Goal: Book appointment/travel/reservation

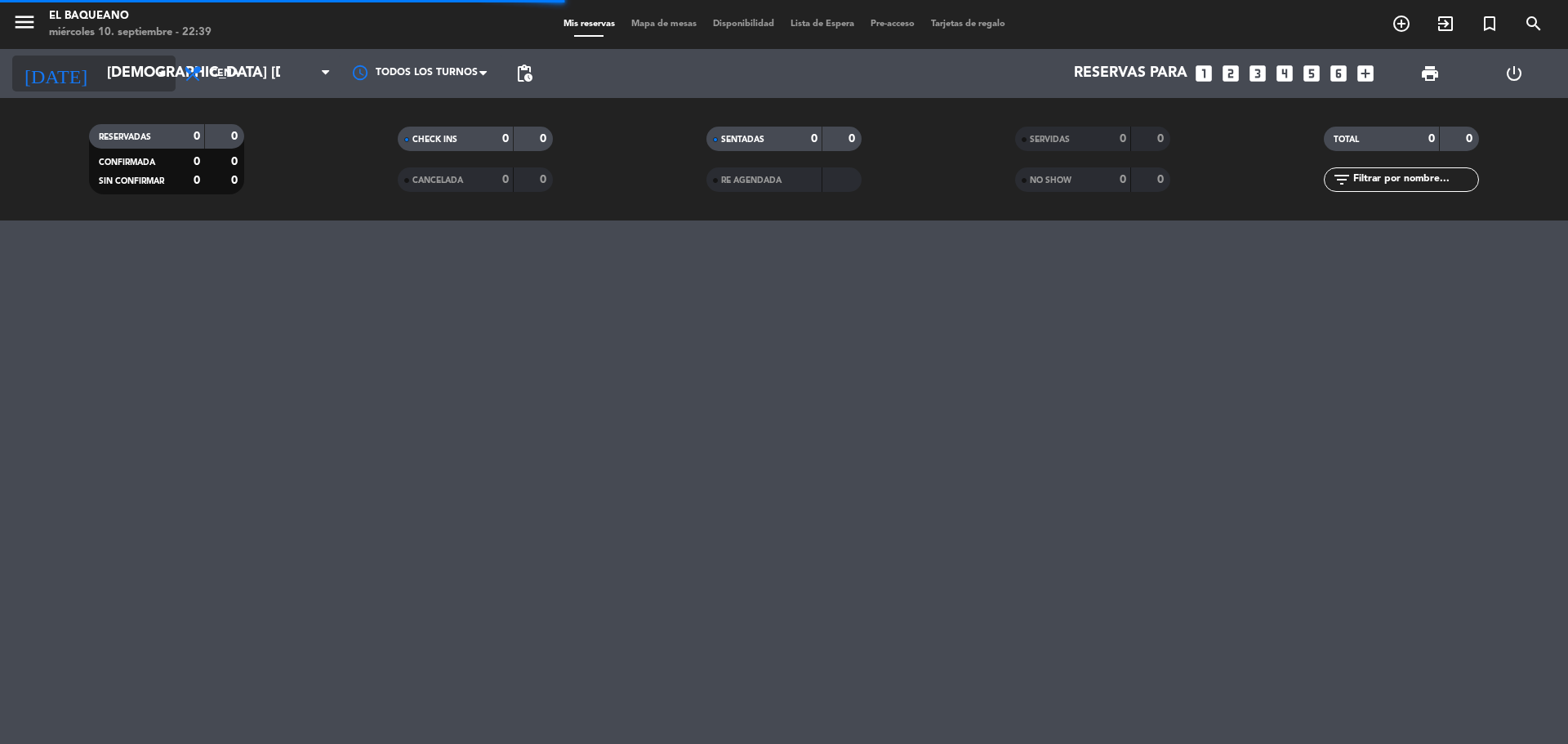
click at [137, 80] on input "[DEMOGRAPHIC_DATA] [DATE]" at bounding box center [193, 73] width 189 height 32
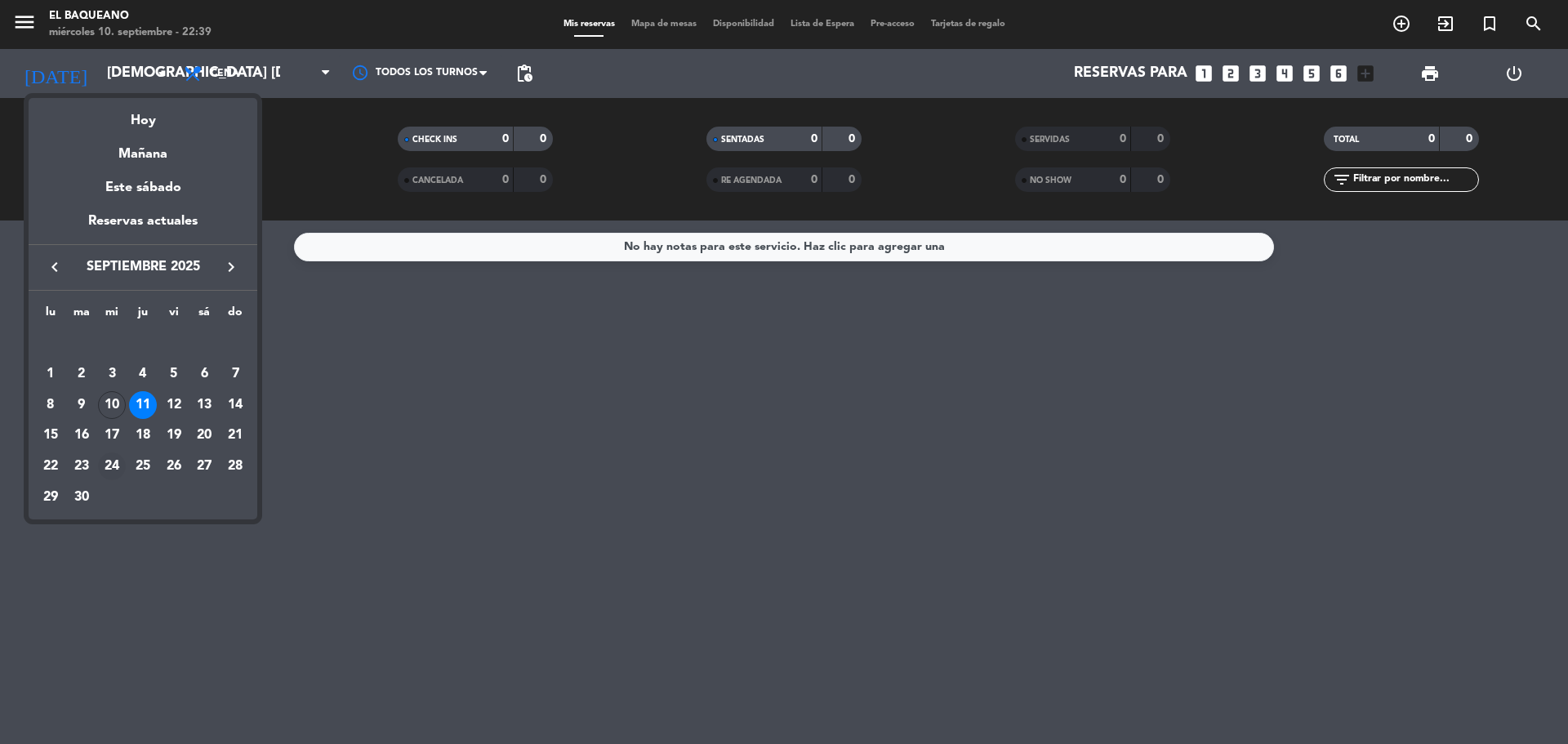
click at [111, 467] on div "24" at bounding box center [112, 466] width 28 height 28
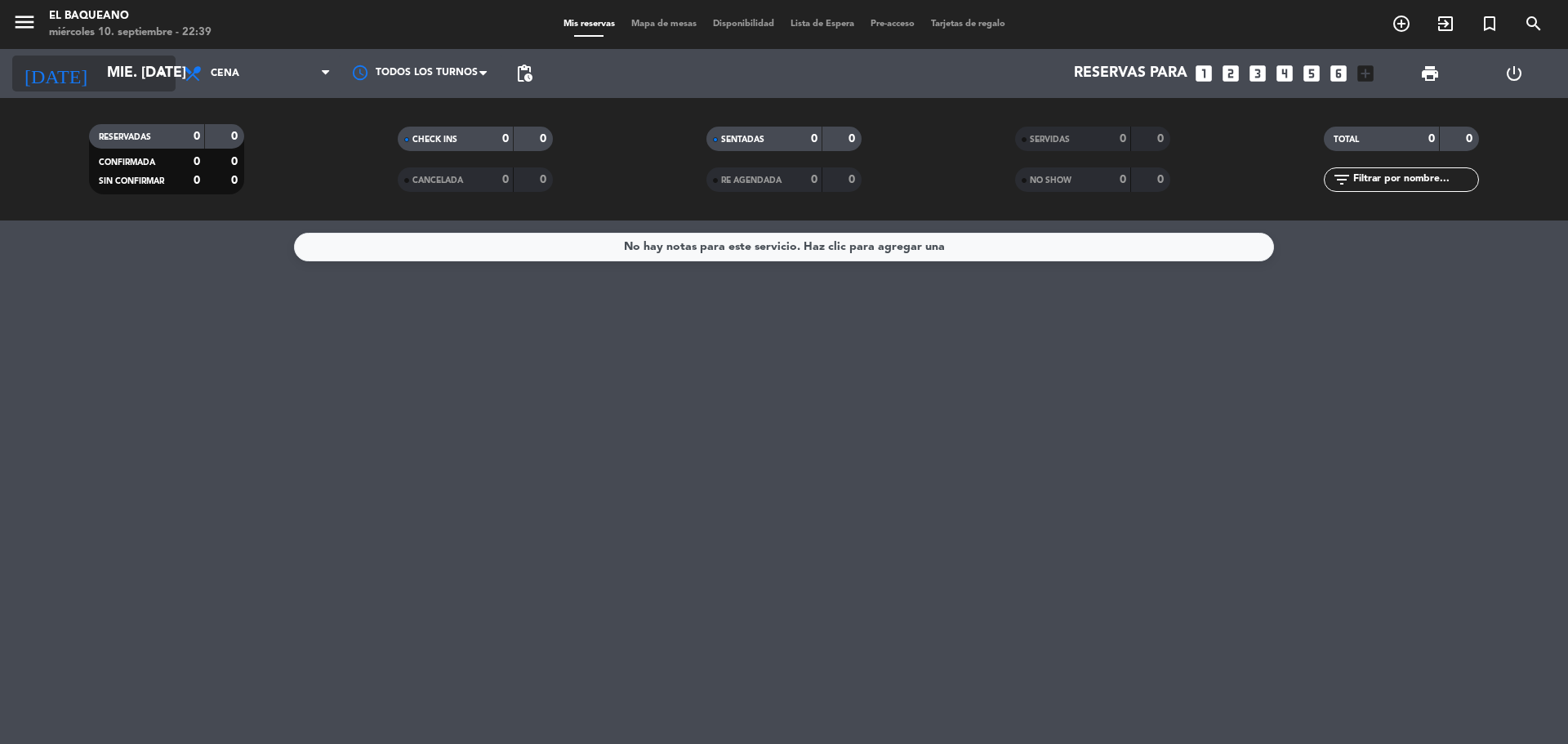
click at [125, 80] on input "mié. [DATE]" at bounding box center [193, 73] width 189 height 32
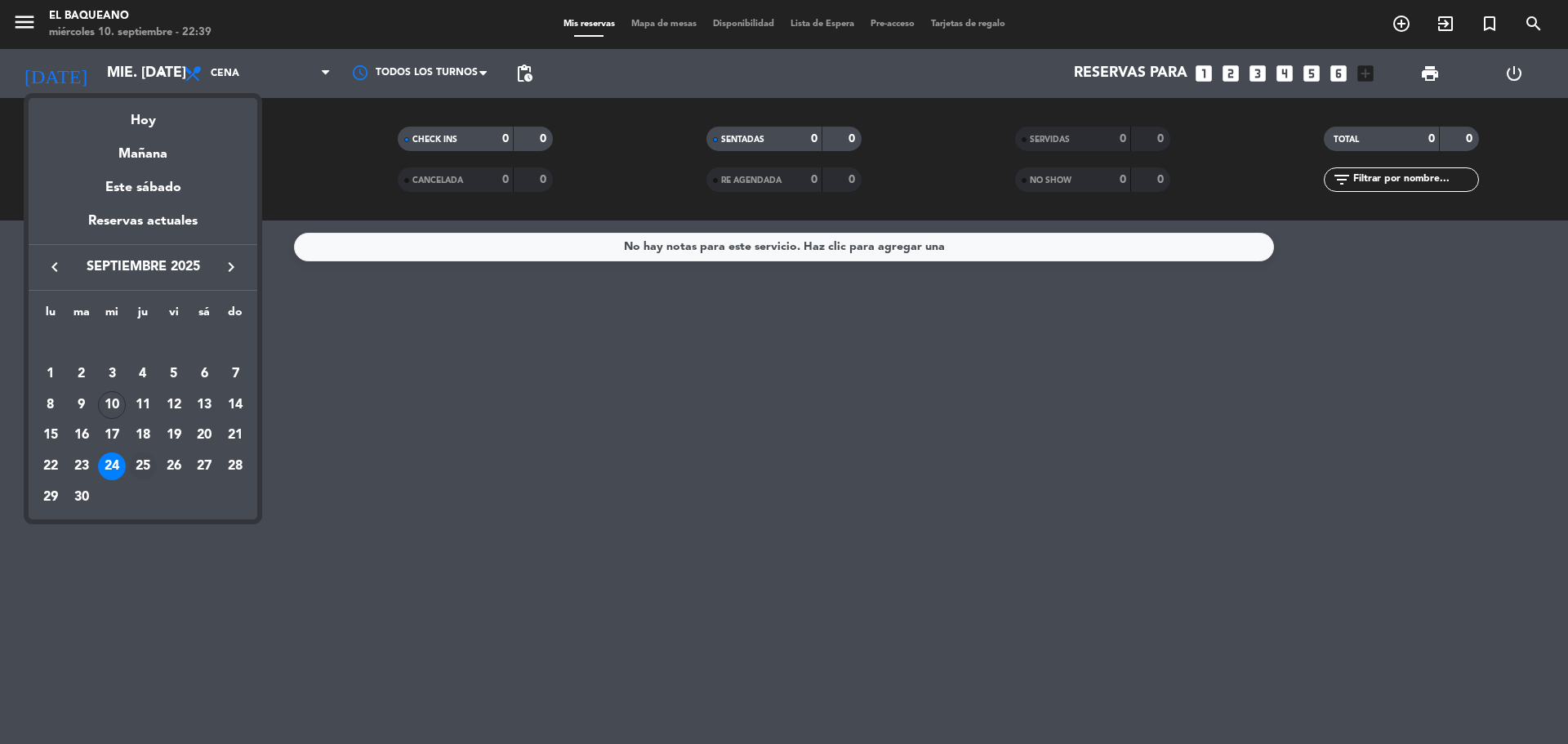
click at [131, 470] on div "25" at bounding box center [143, 466] width 28 height 28
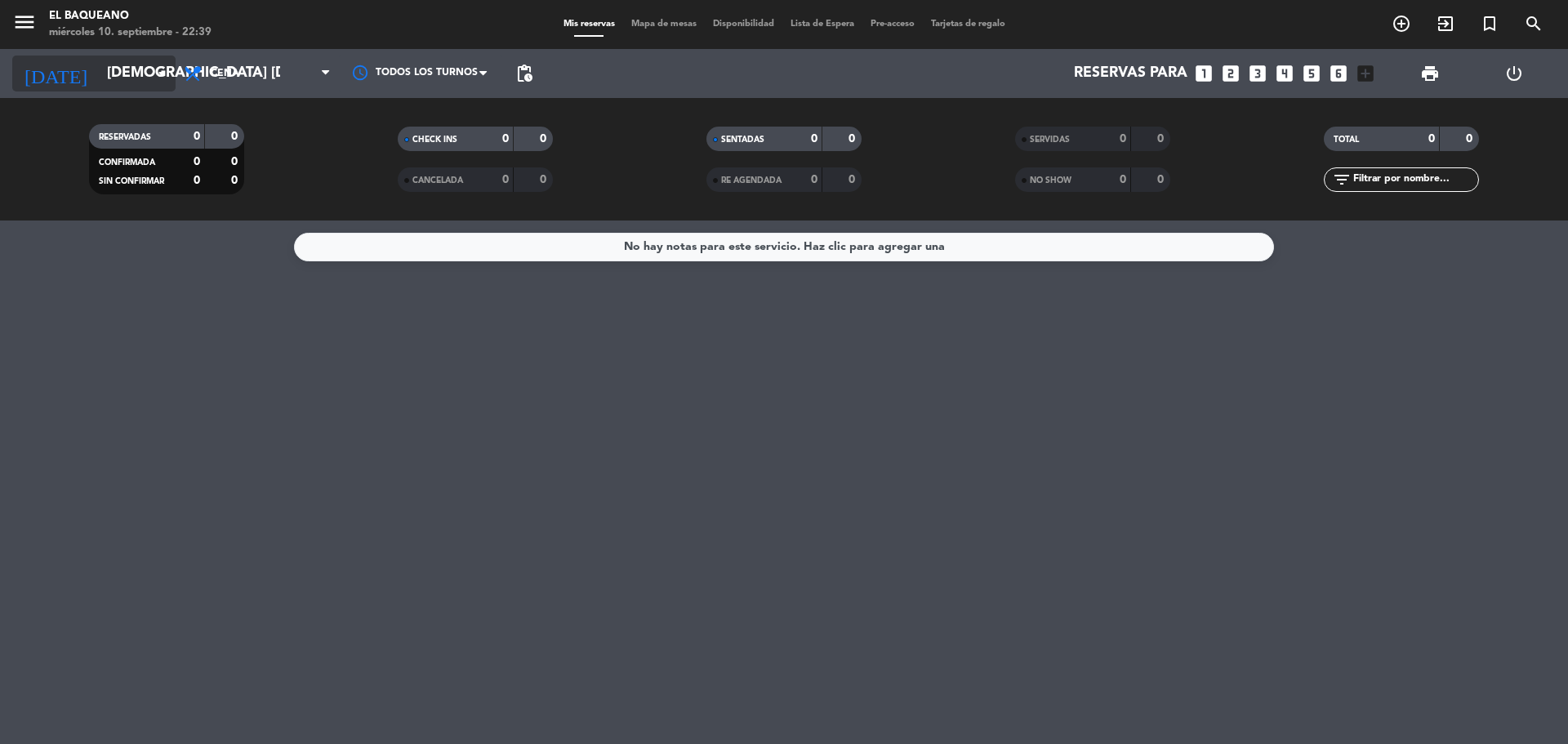
click at [110, 81] on input "[DEMOGRAPHIC_DATA] [DATE]" at bounding box center [193, 73] width 189 height 32
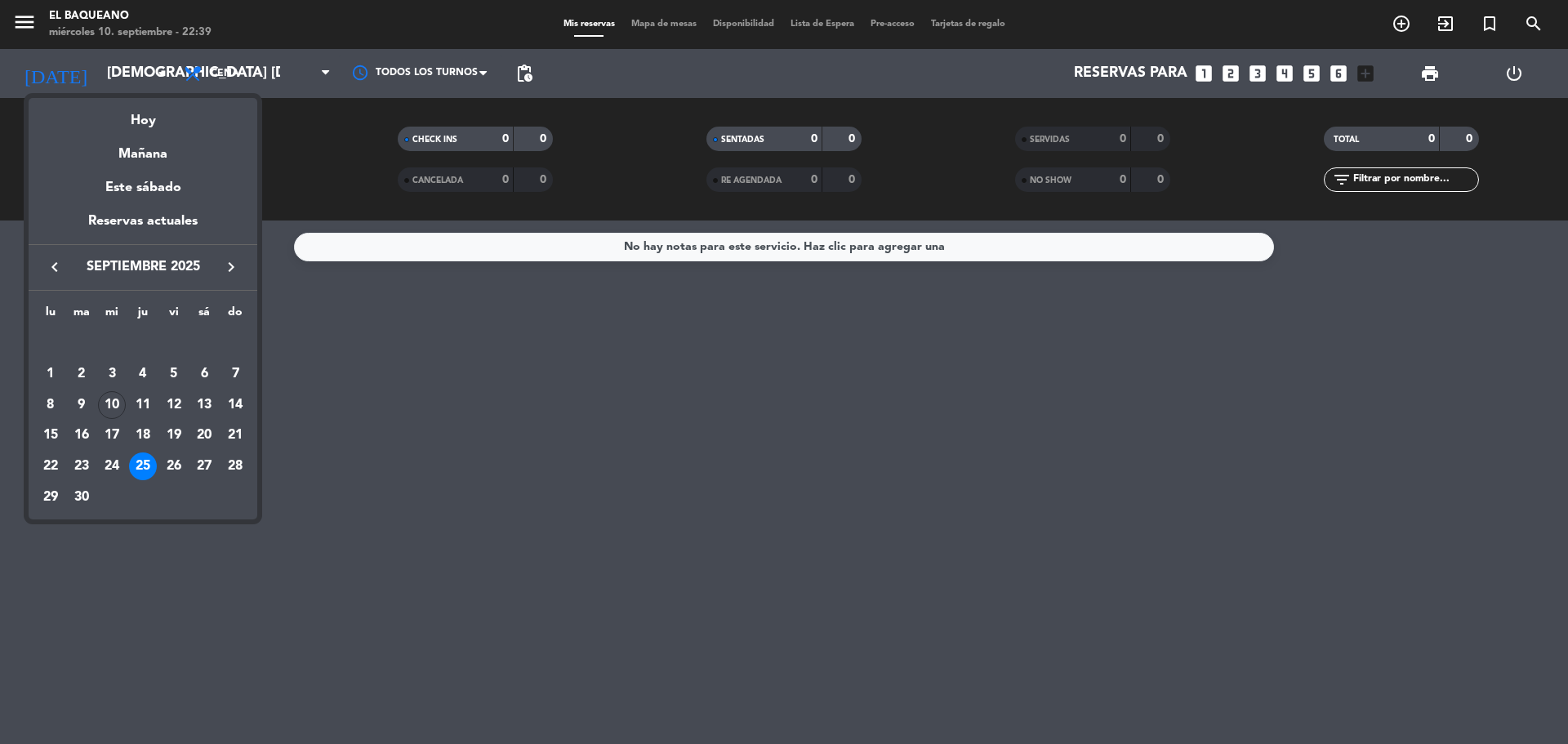
click at [536, 293] on div at bounding box center [784, 372] width 1568 height 744
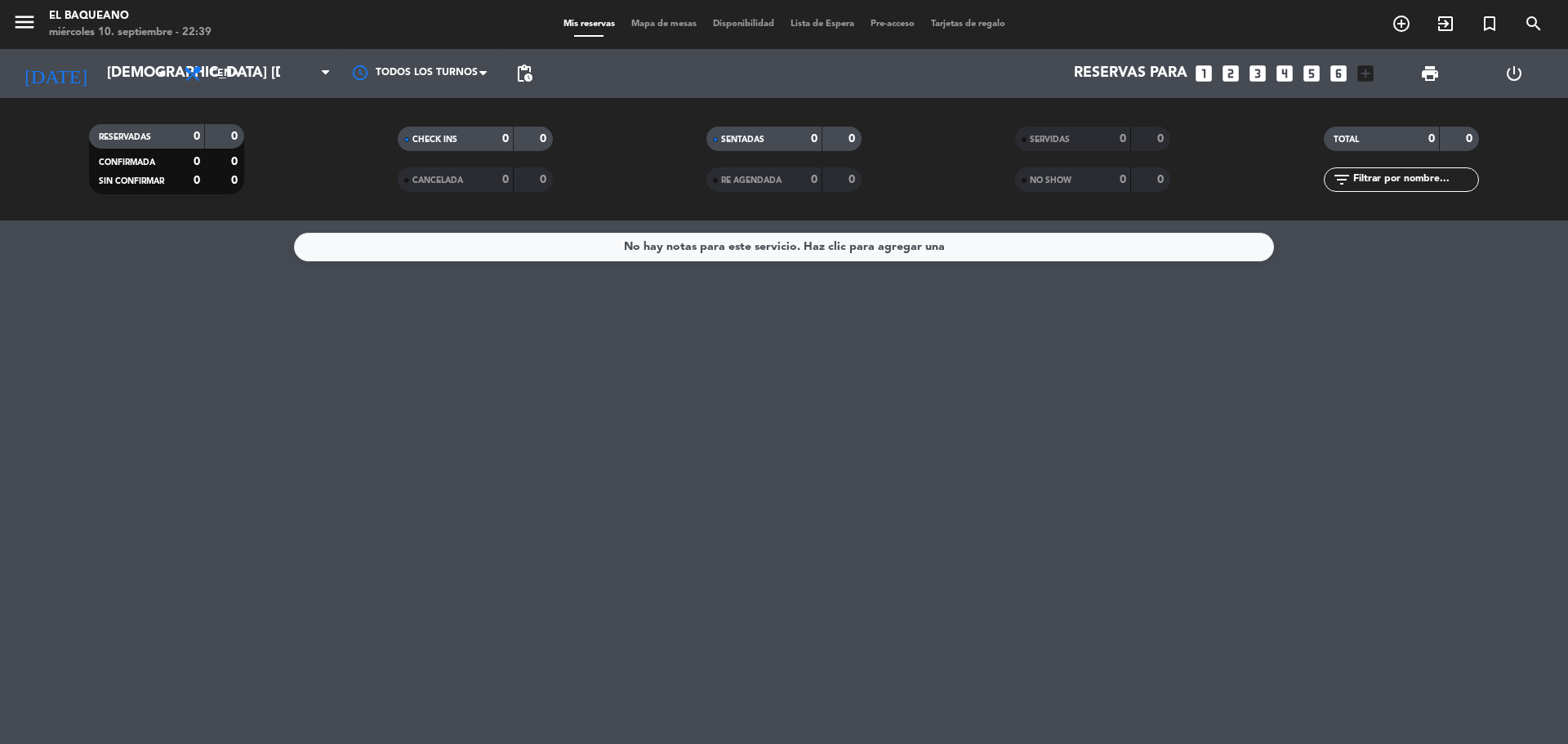
click at [610, 372] on div "No hay notas para este servicio. Haz clic para agregar una" at bounding box center [784, 482] width 1568 height 523
click at [133, 79] on input "[DEMOGRAPHIC_DATA] [DATE]" at bounding box center [193, 73] width 189 height 32
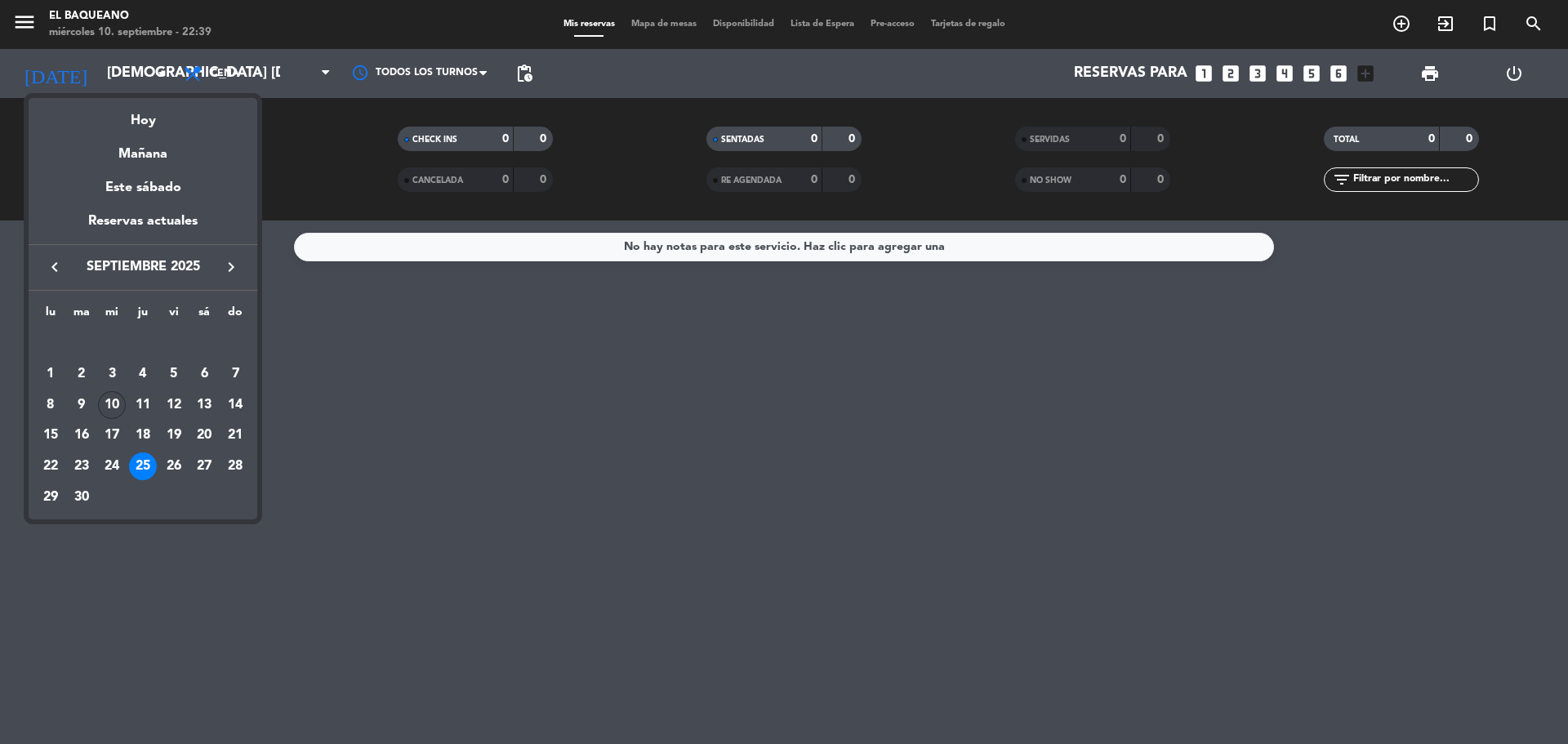
click at [125, 403] on div "10" at bounding box center [112, 405] width 28 height 28
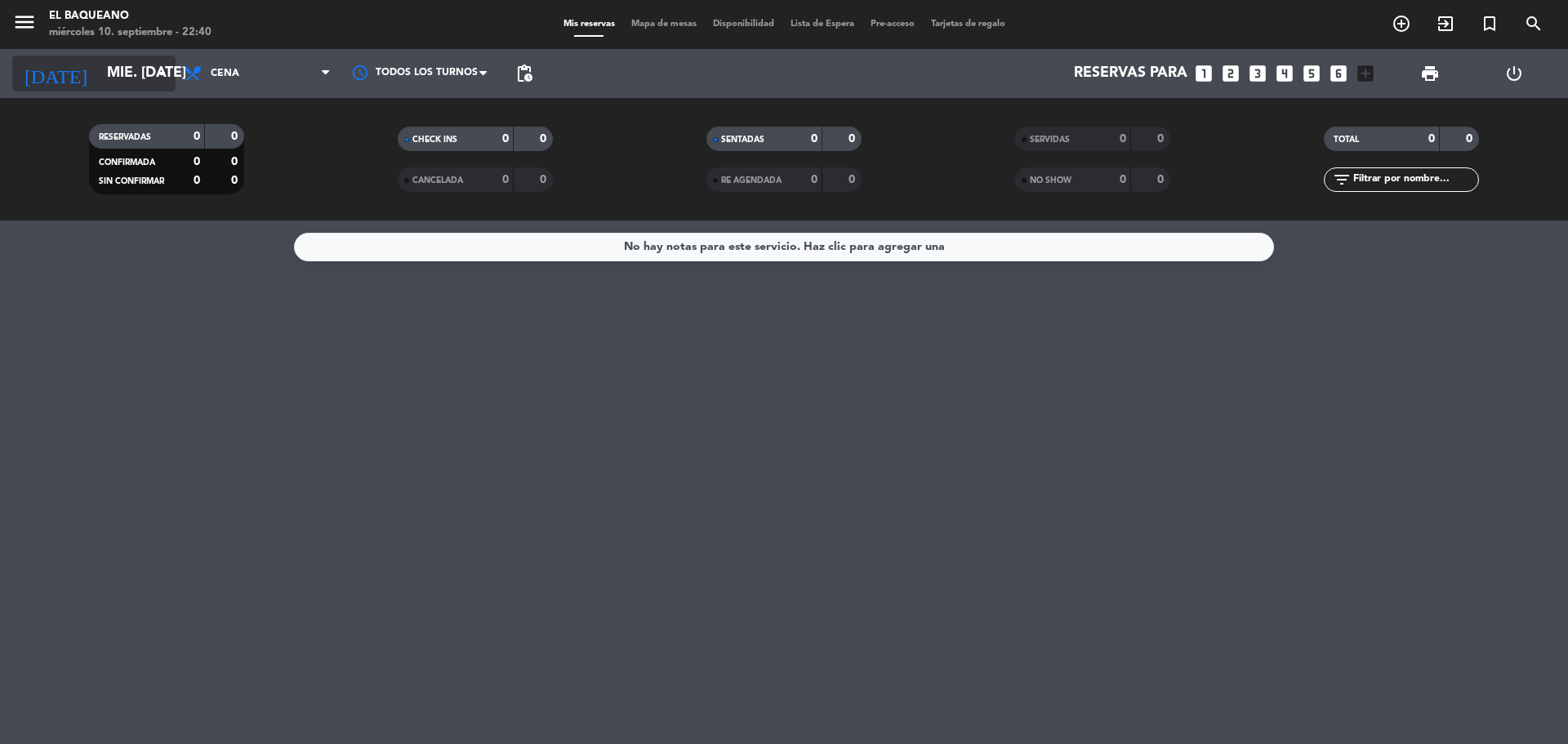
click at [135, 89] on div "[DATE] mié. [DATE] arrow_drop_down" at bounding box center [93, 73] width 163 height 36
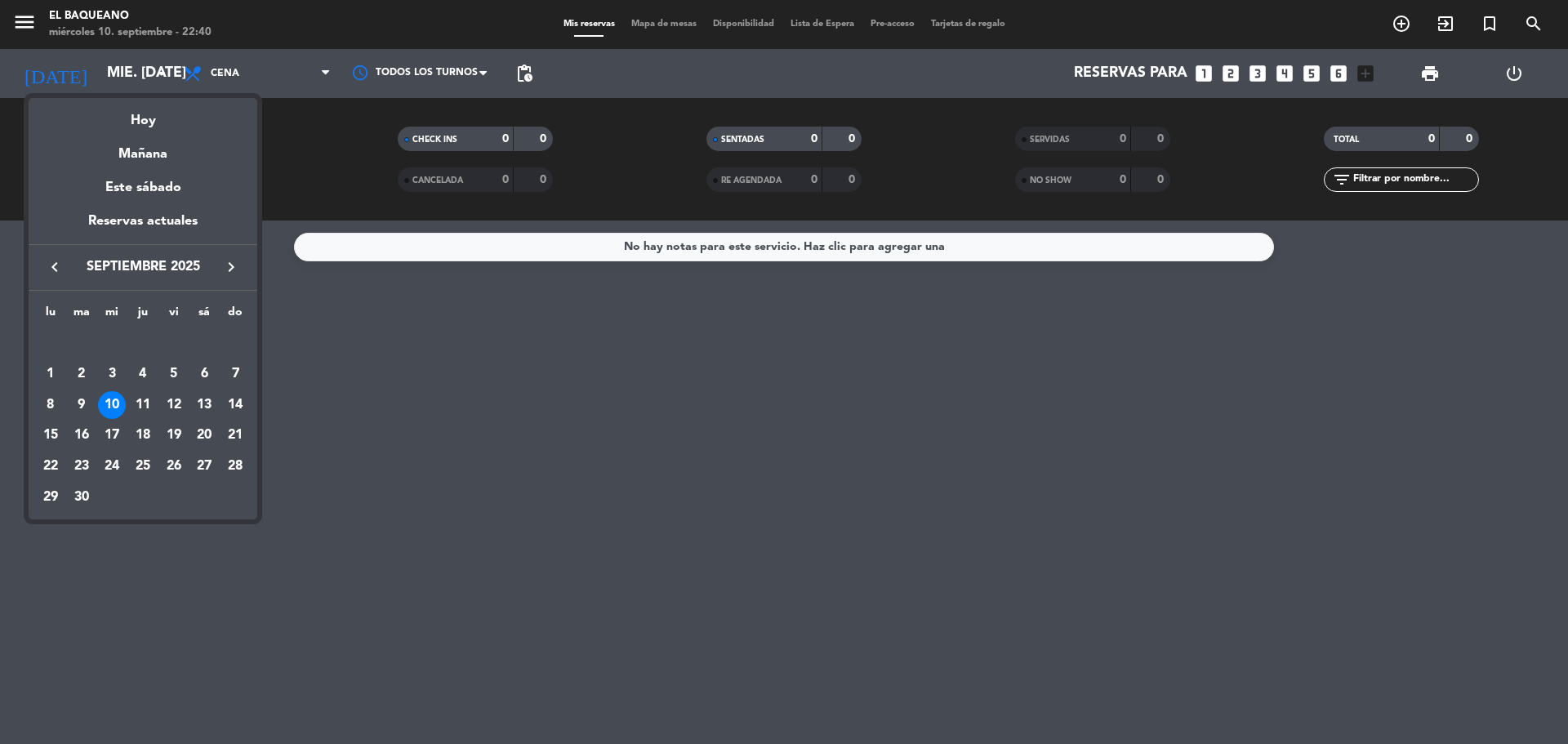
click at [218, 266] on button "keyboard_arrow_right" at bounding box center [231, 267] width 30 height 21
click at [100, 372] on div "1" at bounding box center [112, 374] width 28 height 28
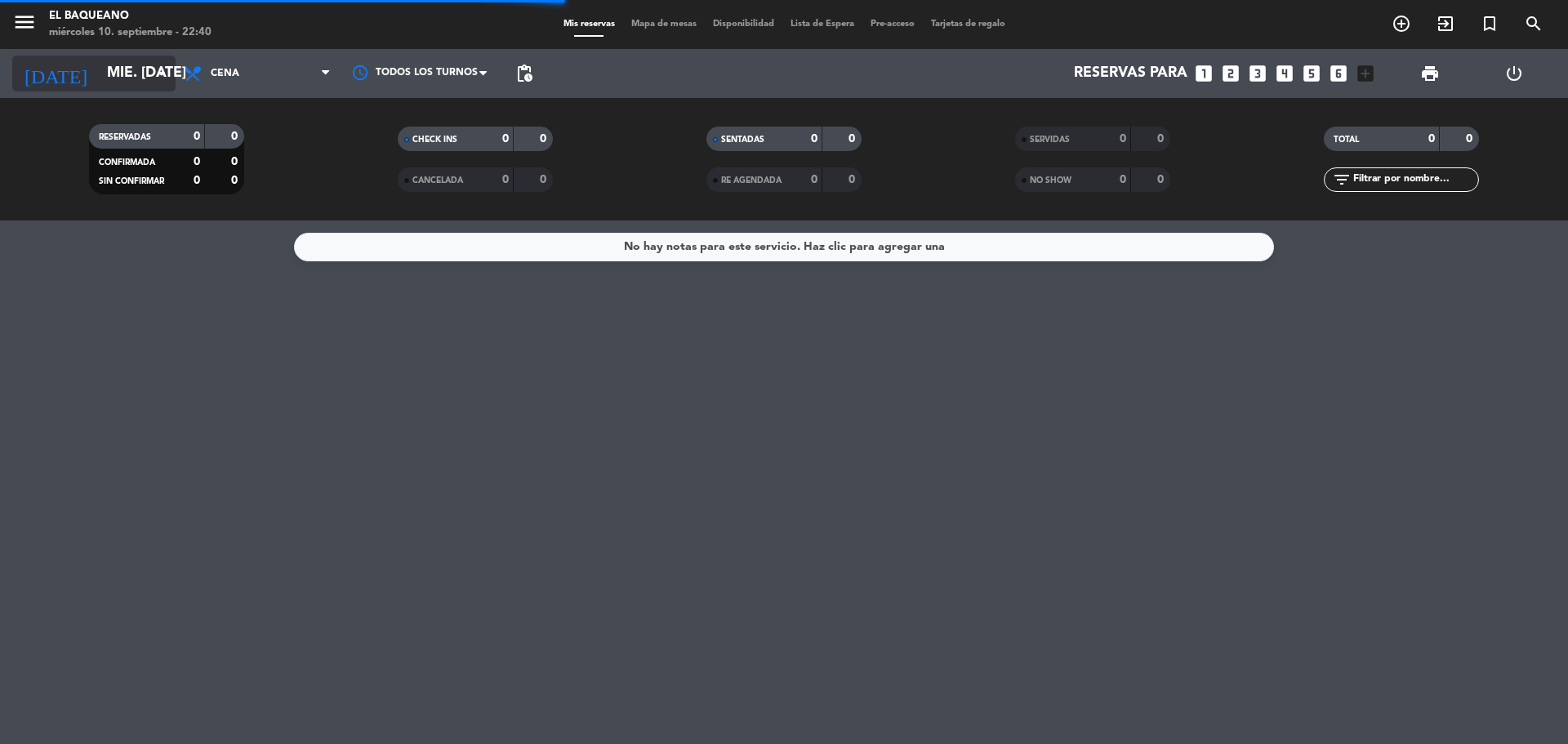
click at [99, 73] on input "mié. [DATE]" at bounding box center [193, 73] width 189 height 32
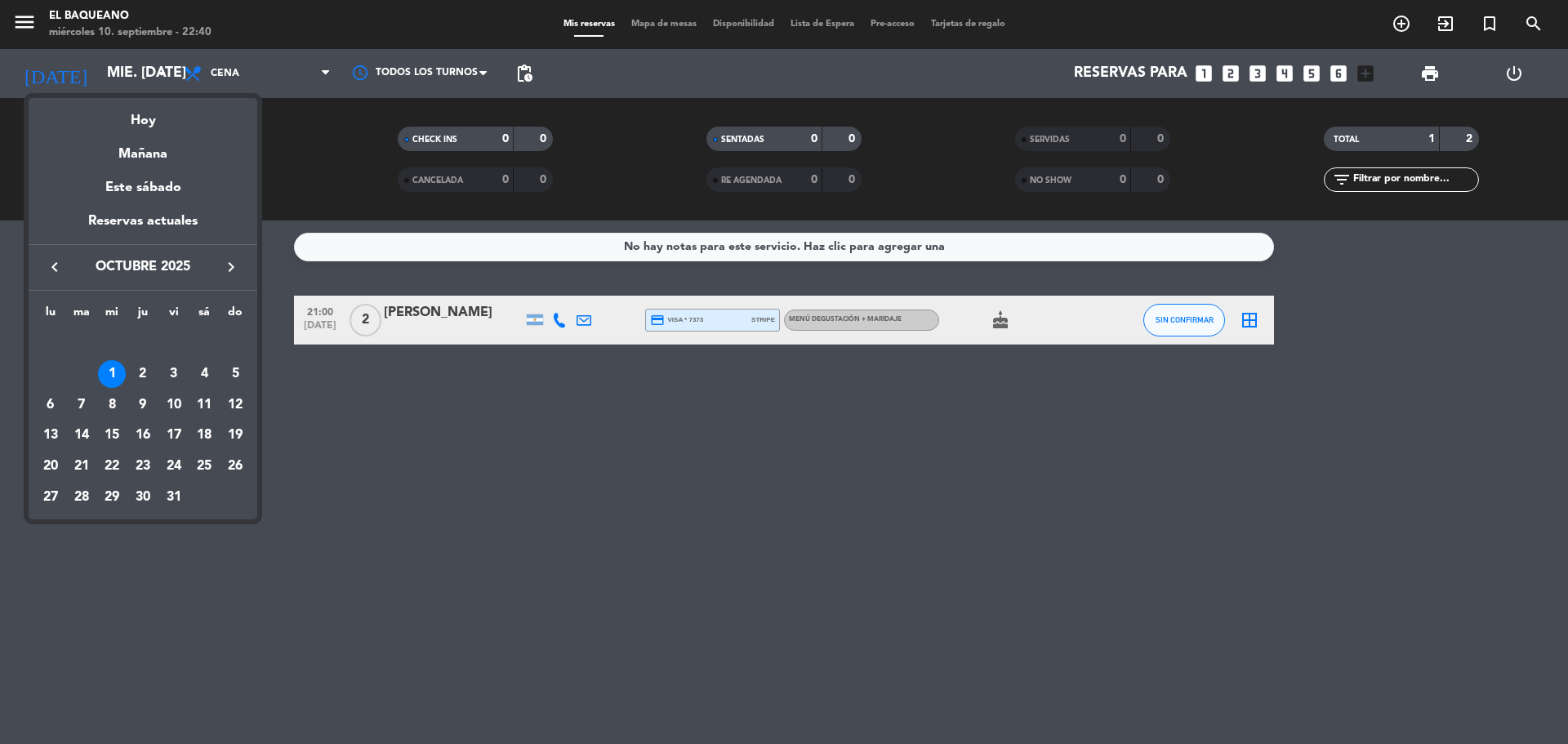
click at [138, 372] on div "2" at bounding box center [143, 374] width 28 height 28
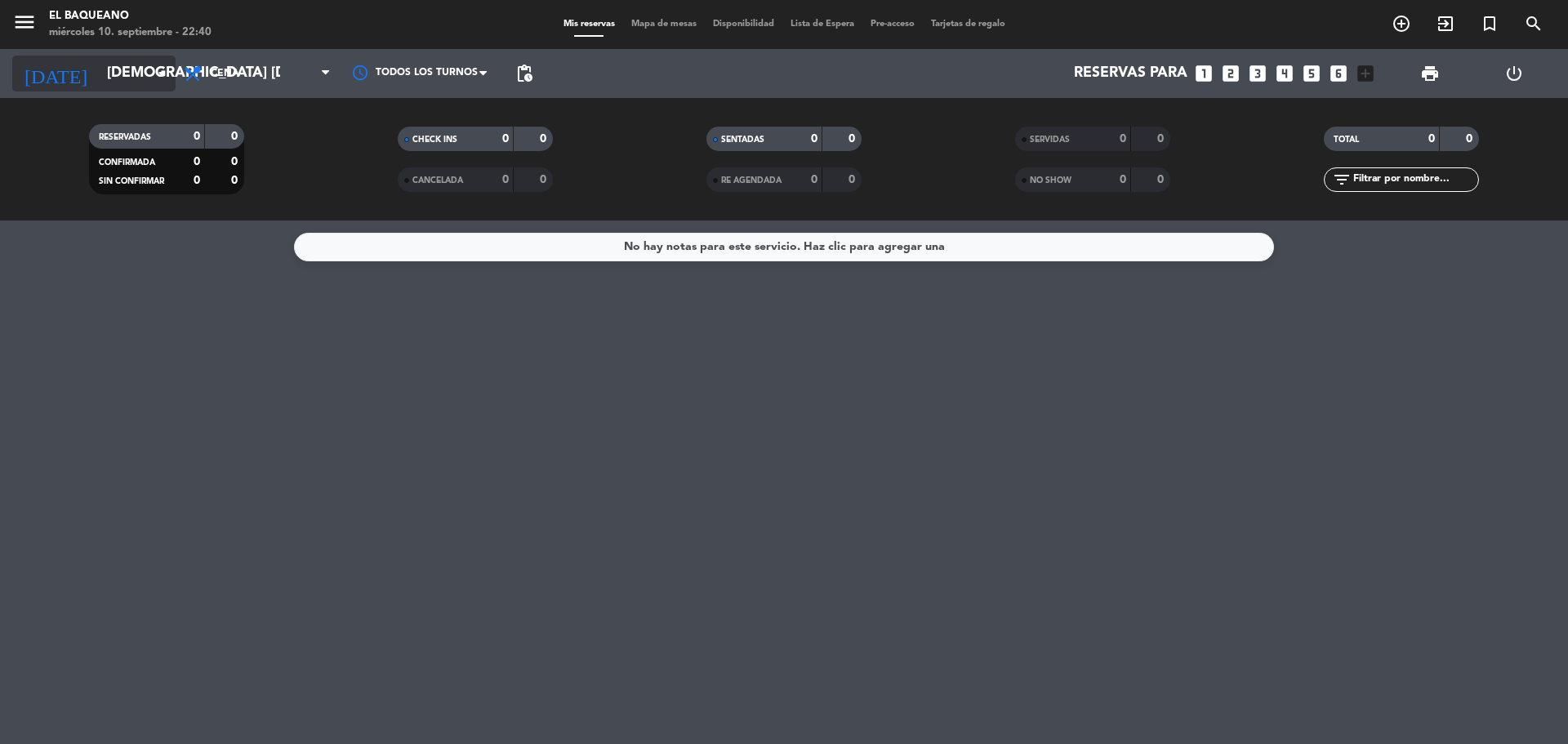
click at [108, 81] on input "[DEMOGRAPHIC_DATA] [DATE]" at bounding box center [193, 73] width 189 height 32
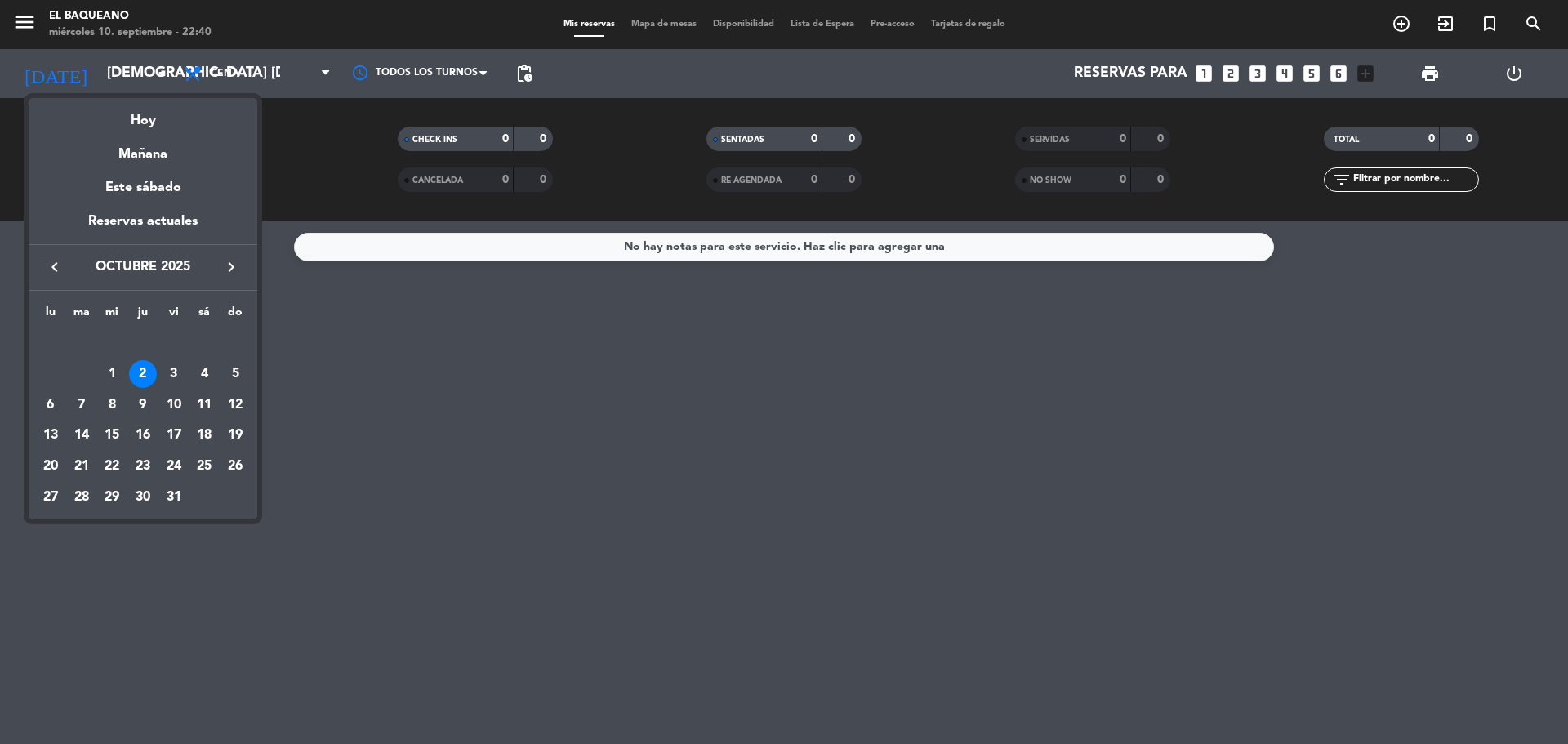
click at [181, 372] on div "3" at bounding box center [174, 374] width 28 height 28
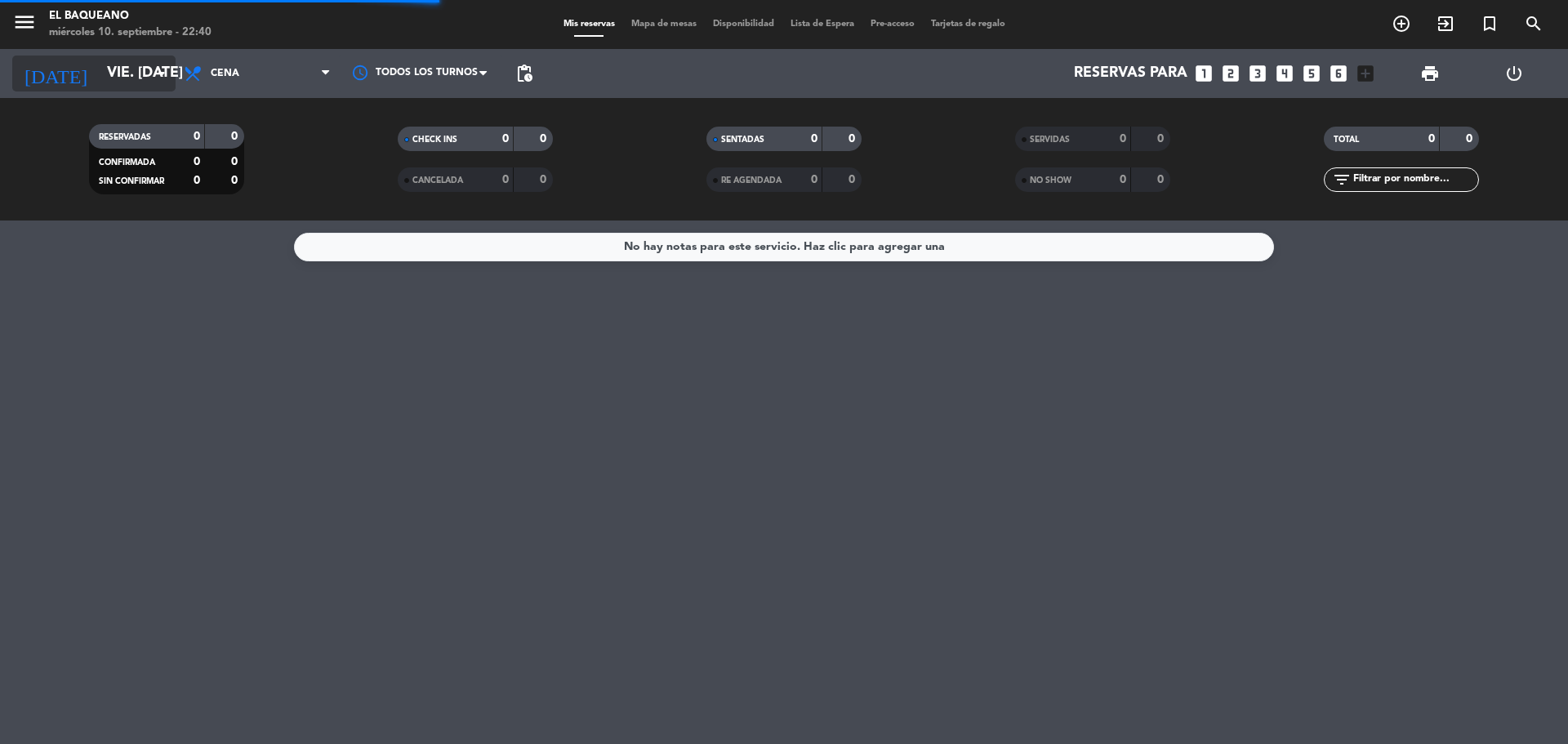
click at [138, 73] on input "vie. [DATE]" at bounding box center [193, 73] width 189 height 32
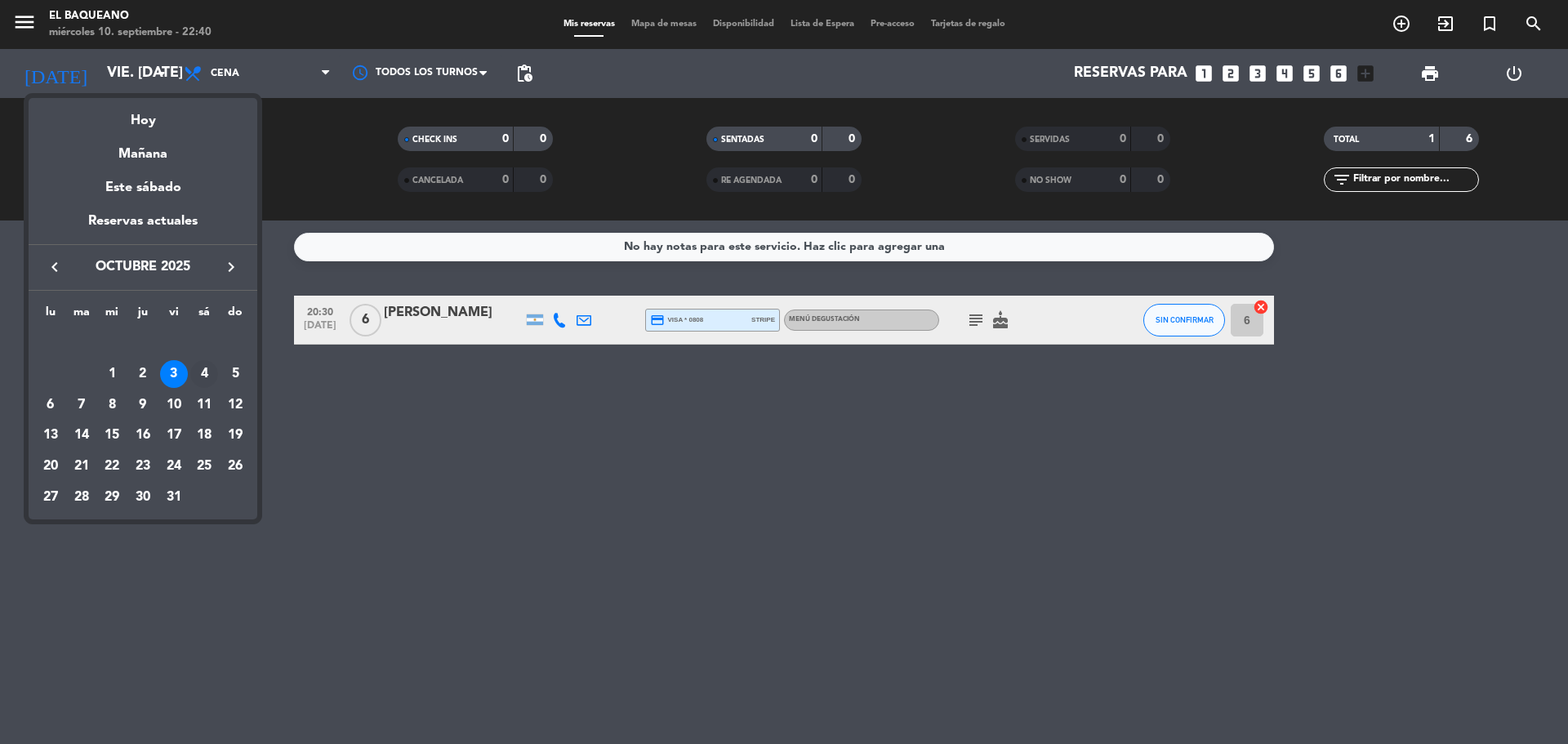
click at [209, 377] on div "4" at bounding box center [204, 374] width 28 height 28
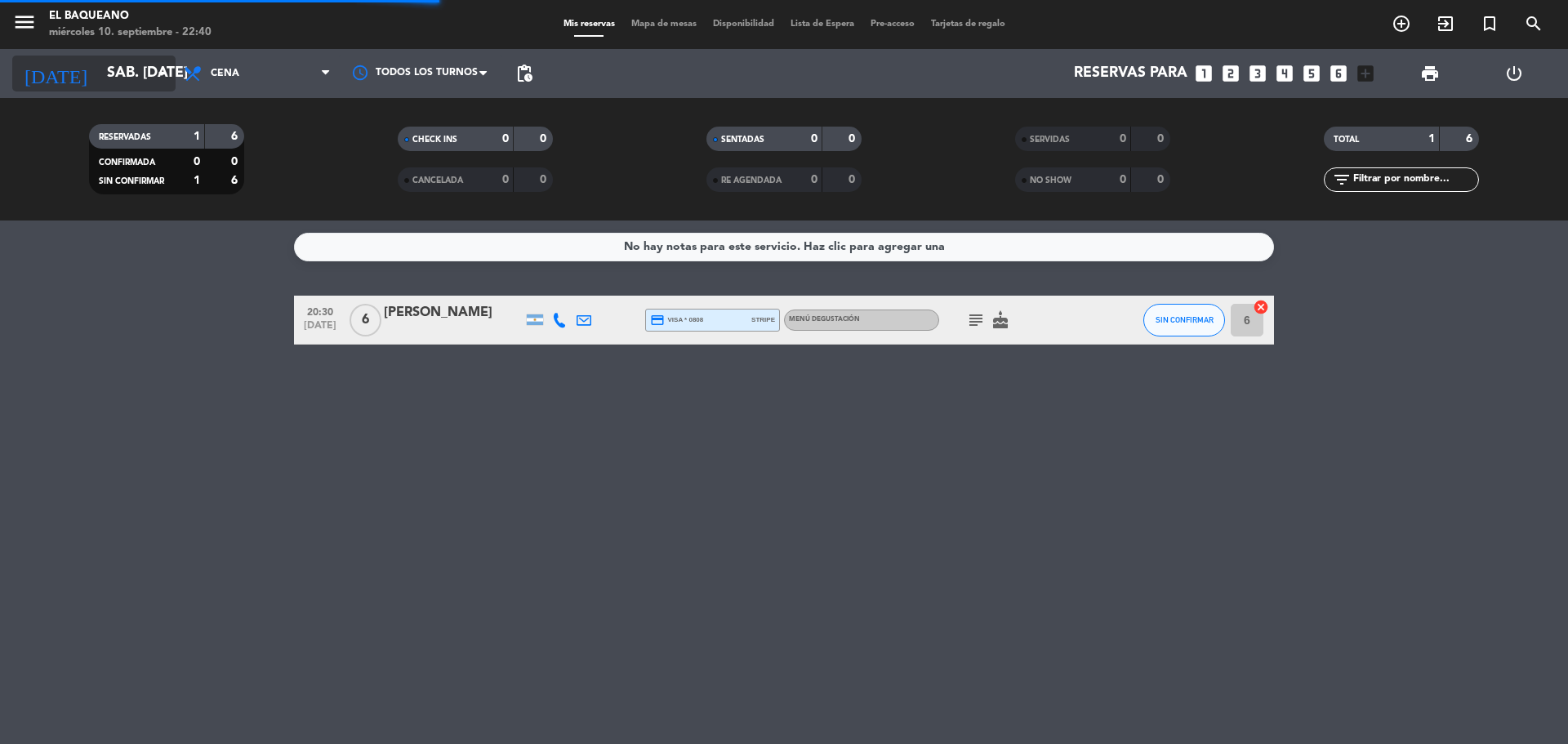
click at [131, 81] on input "sáb. [DATE]" at bounding box center [193, 73] width 189 height 32
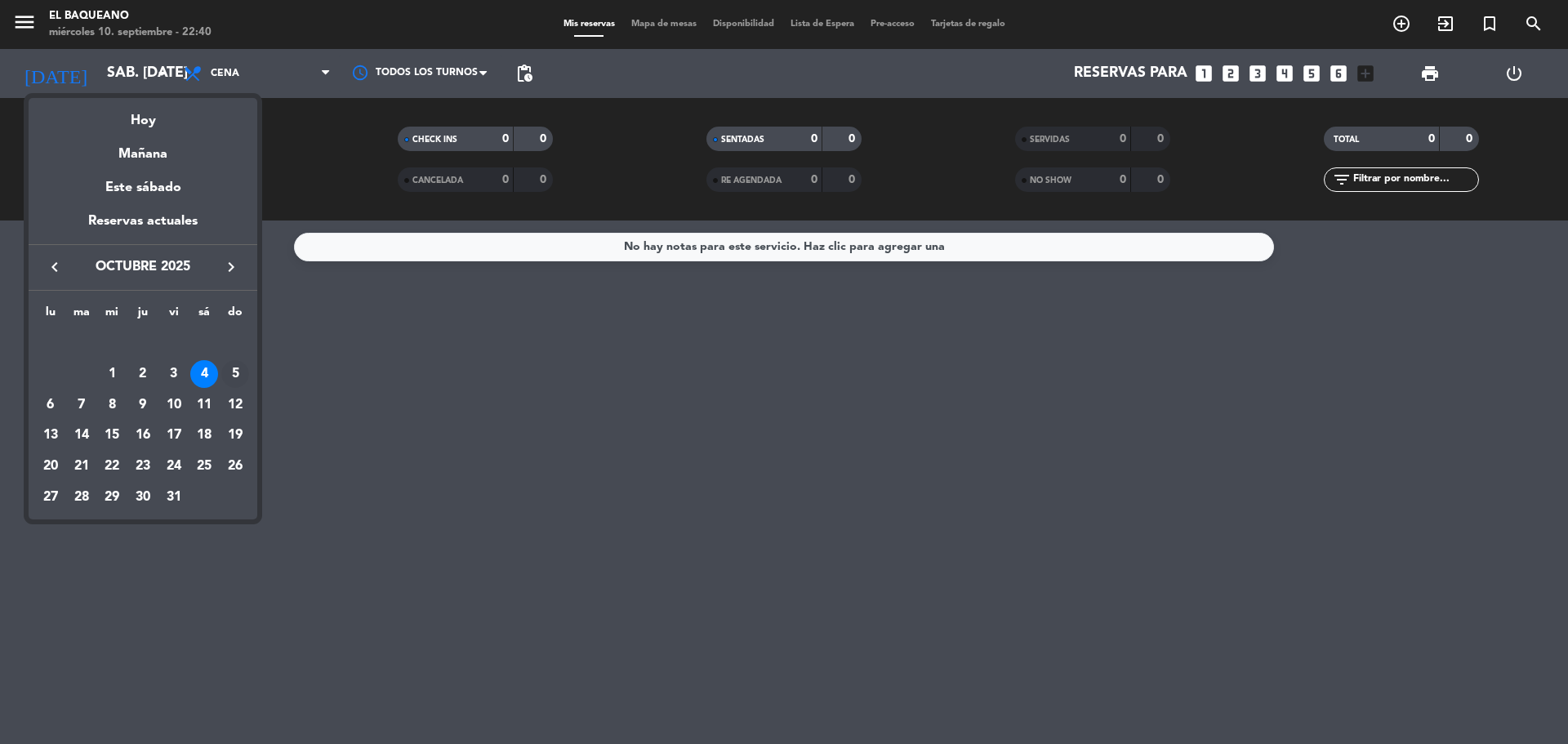
click at [244, 366] on div "5" at bounding box center [235, 374] width 28 height 28
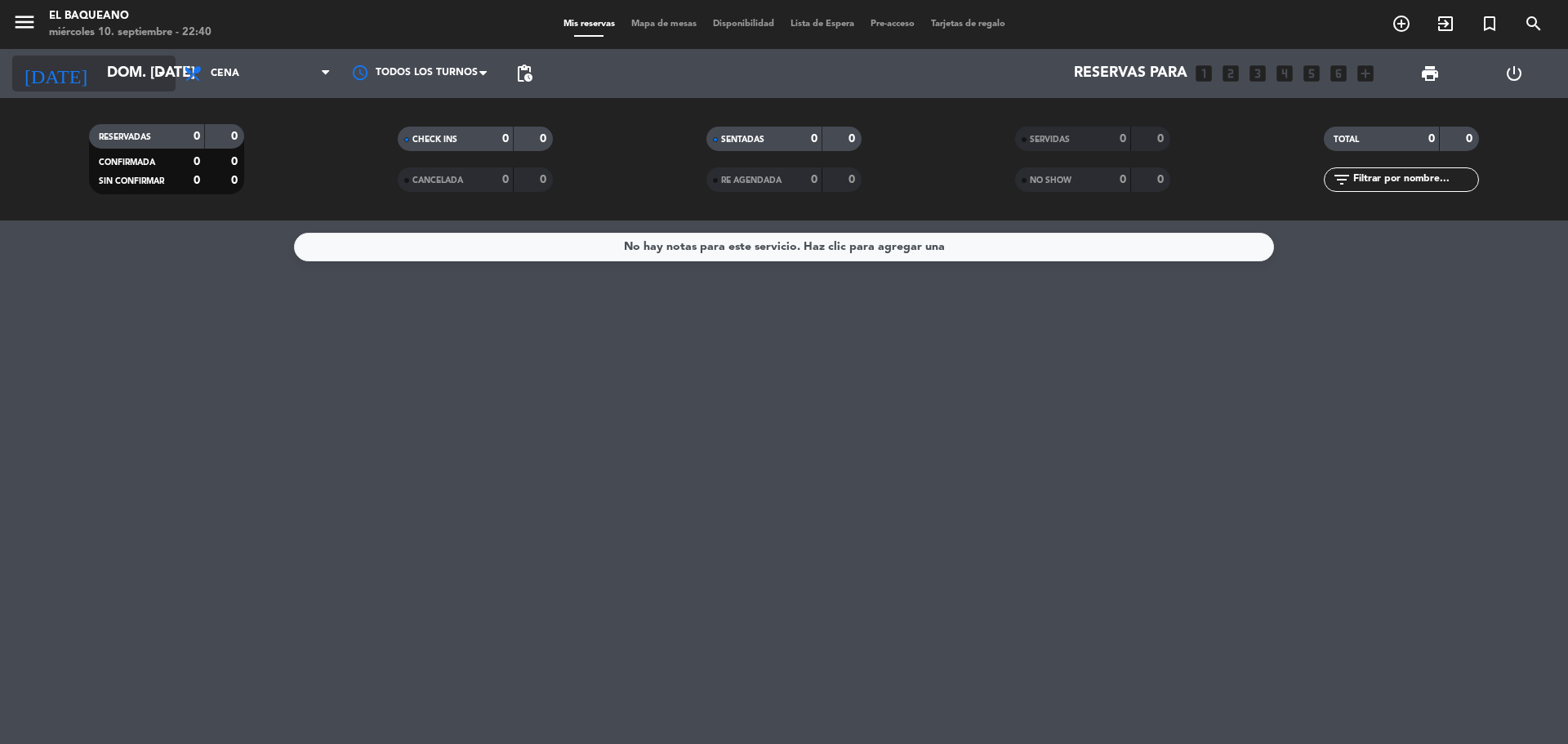
click at [121, 72] on input "dom. [DATE]" at bounding box center [193, 73] width 189 height 32
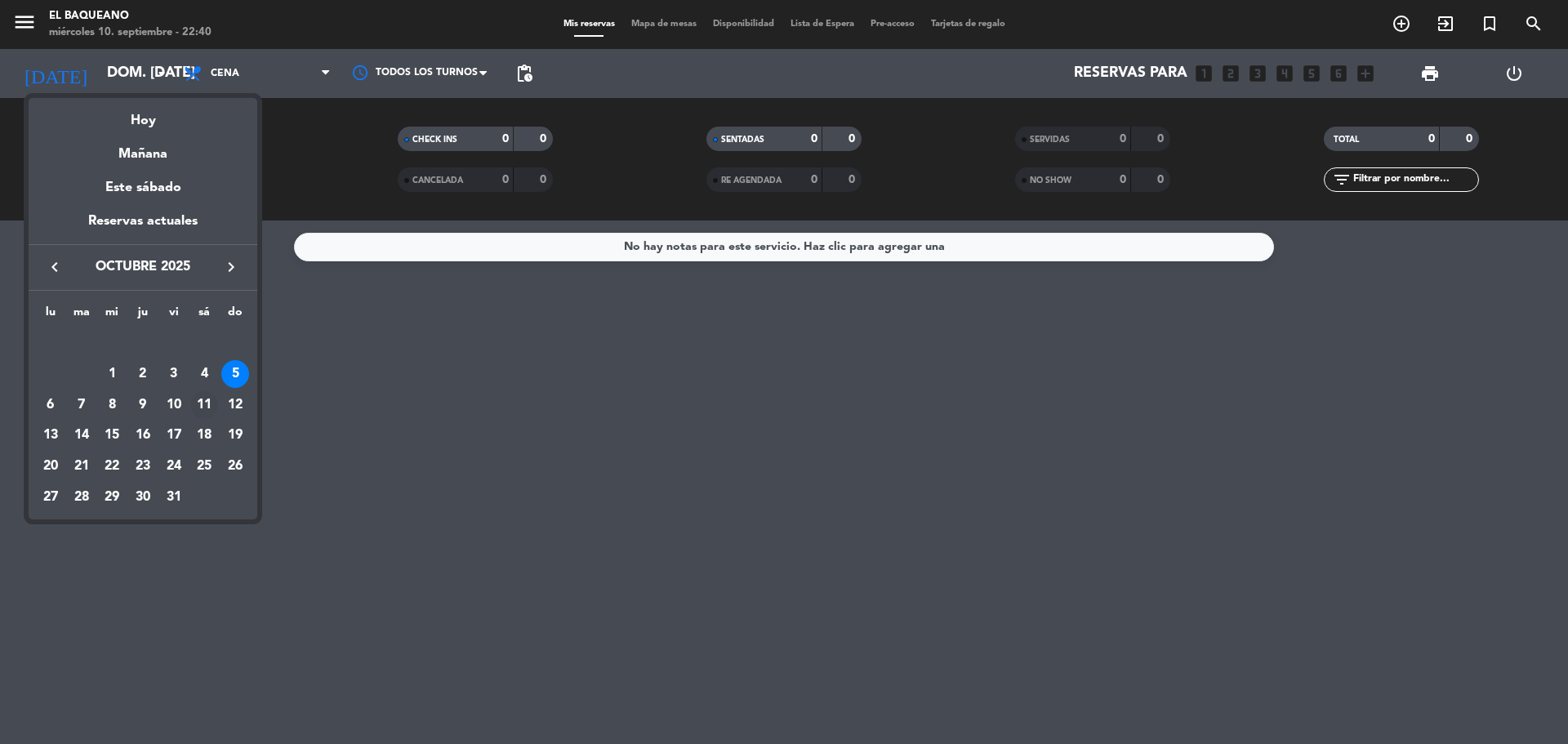
click at [198, 403] on div "11" at bounding box center [204, 405] width 28 height 28
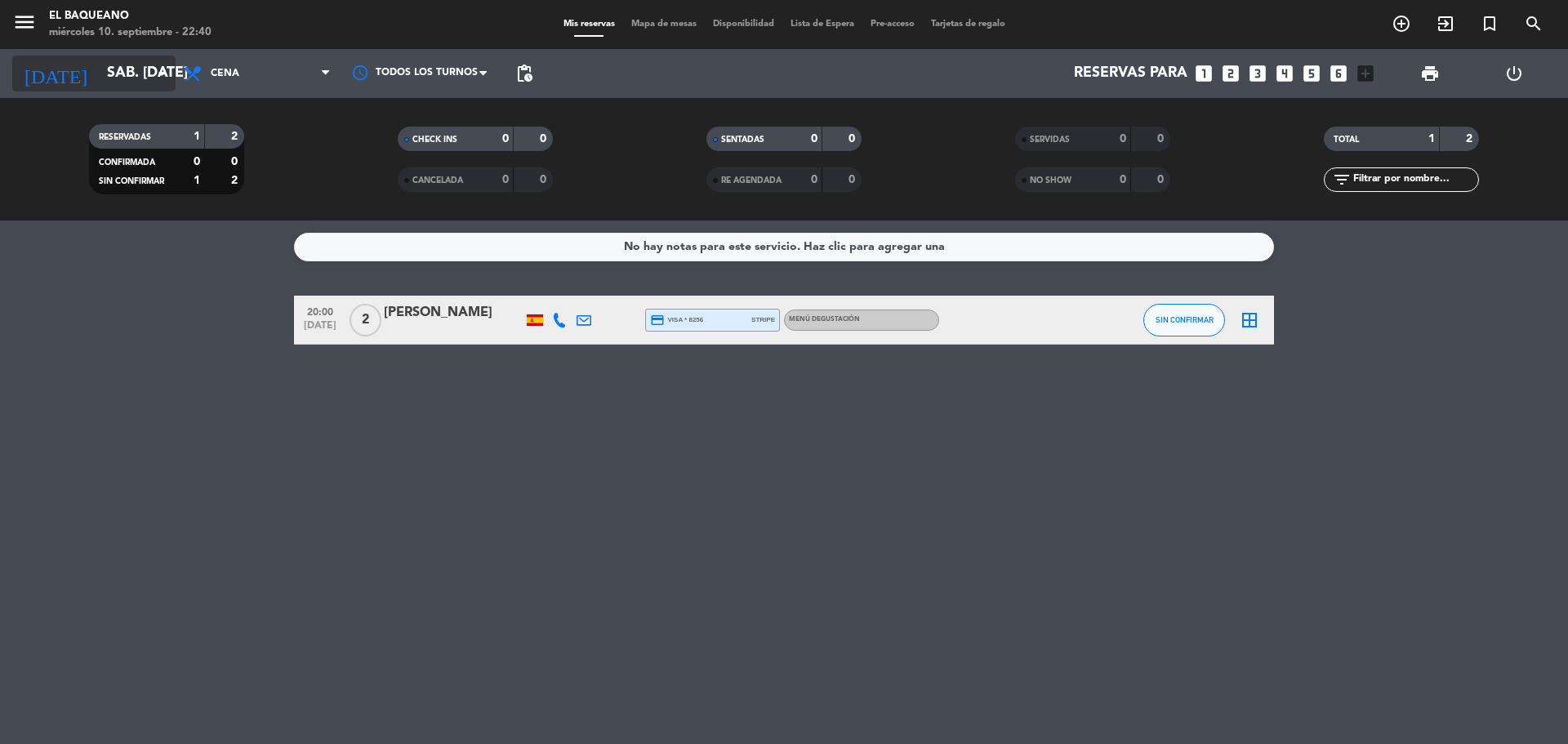
click at [99, 75] on input "sáb. [DATE]" at bounding box center [193, 73] width 189 height 32
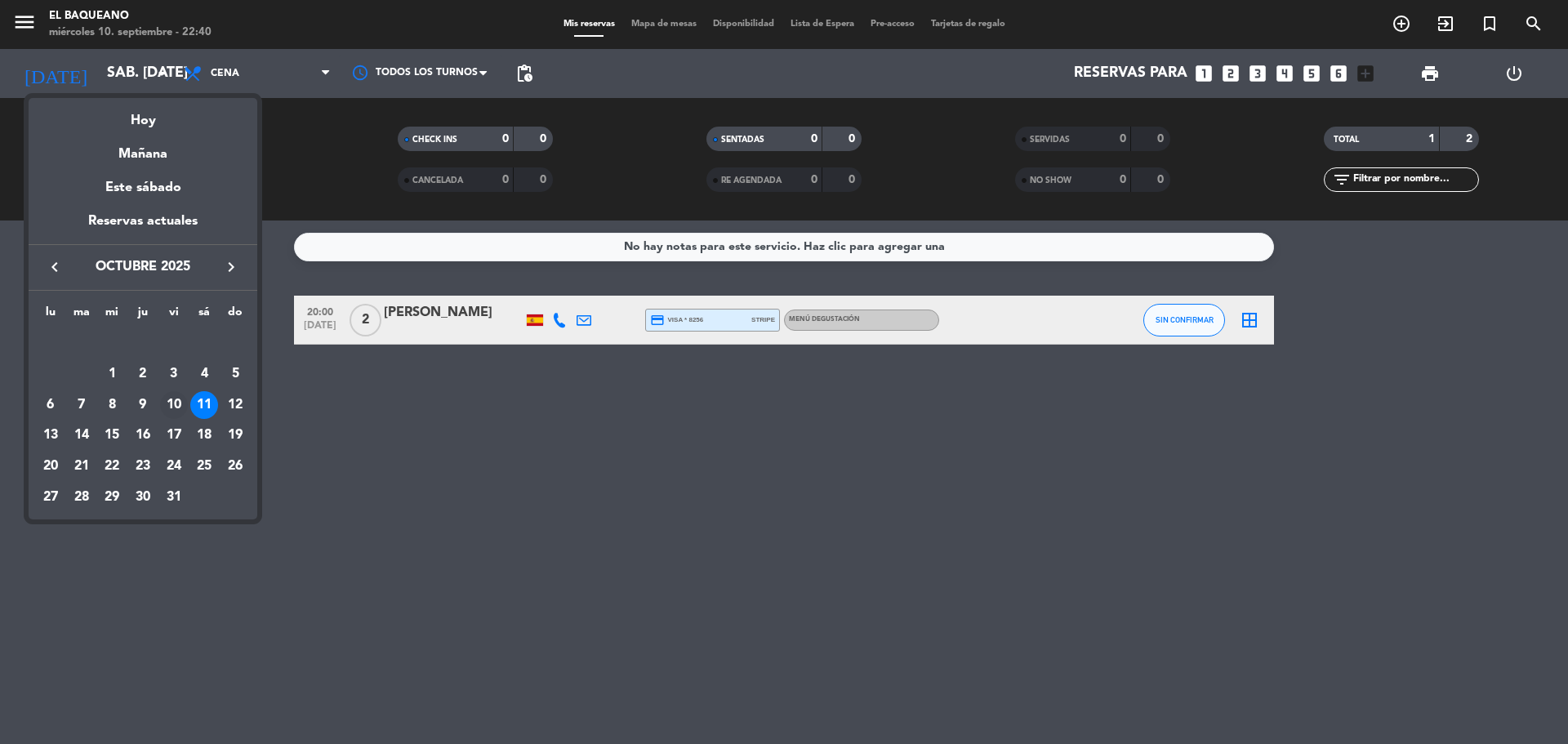
click at [177, 401] on div "10" at bounding box center [174, 405] width 28 height 28
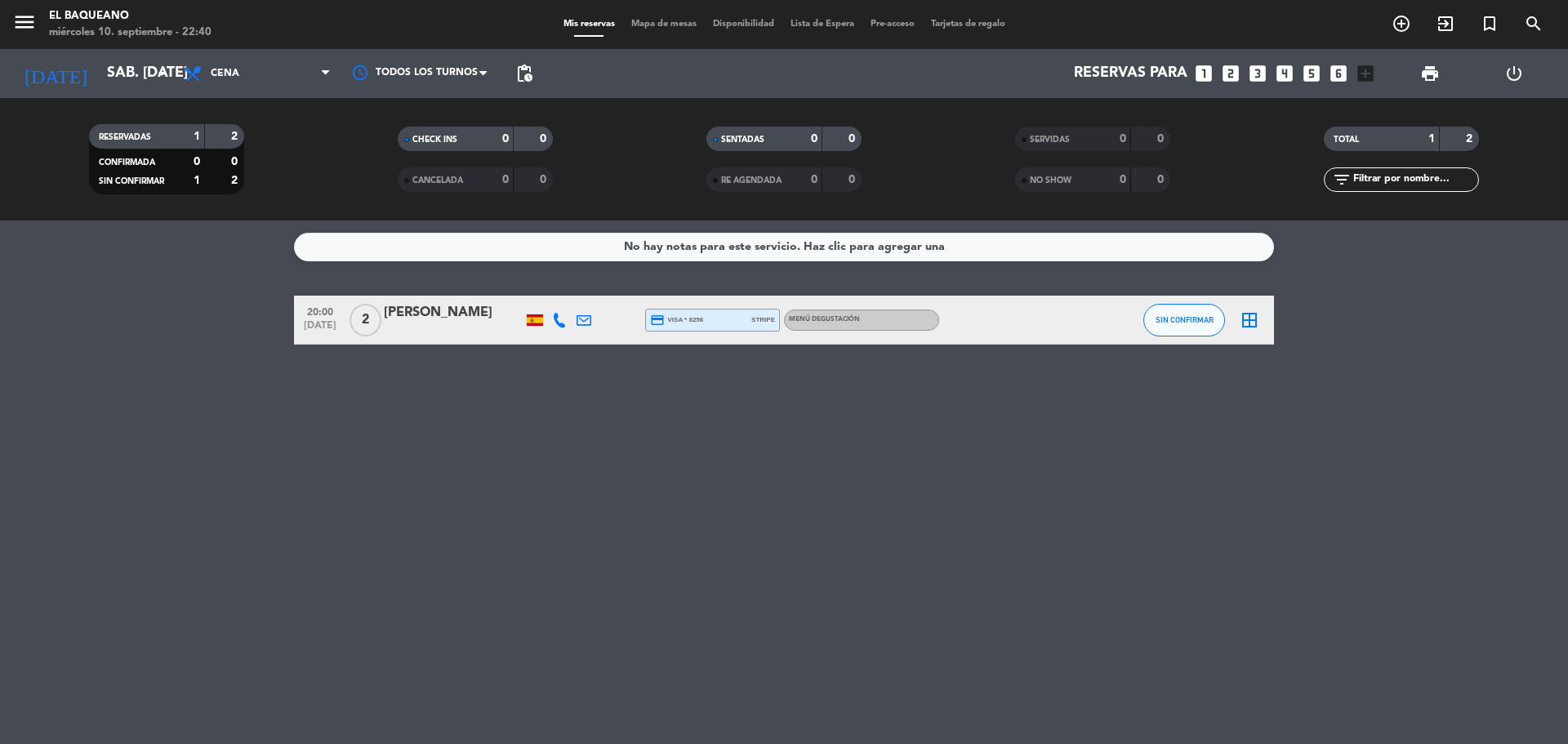
type input "vie. [DATE]"
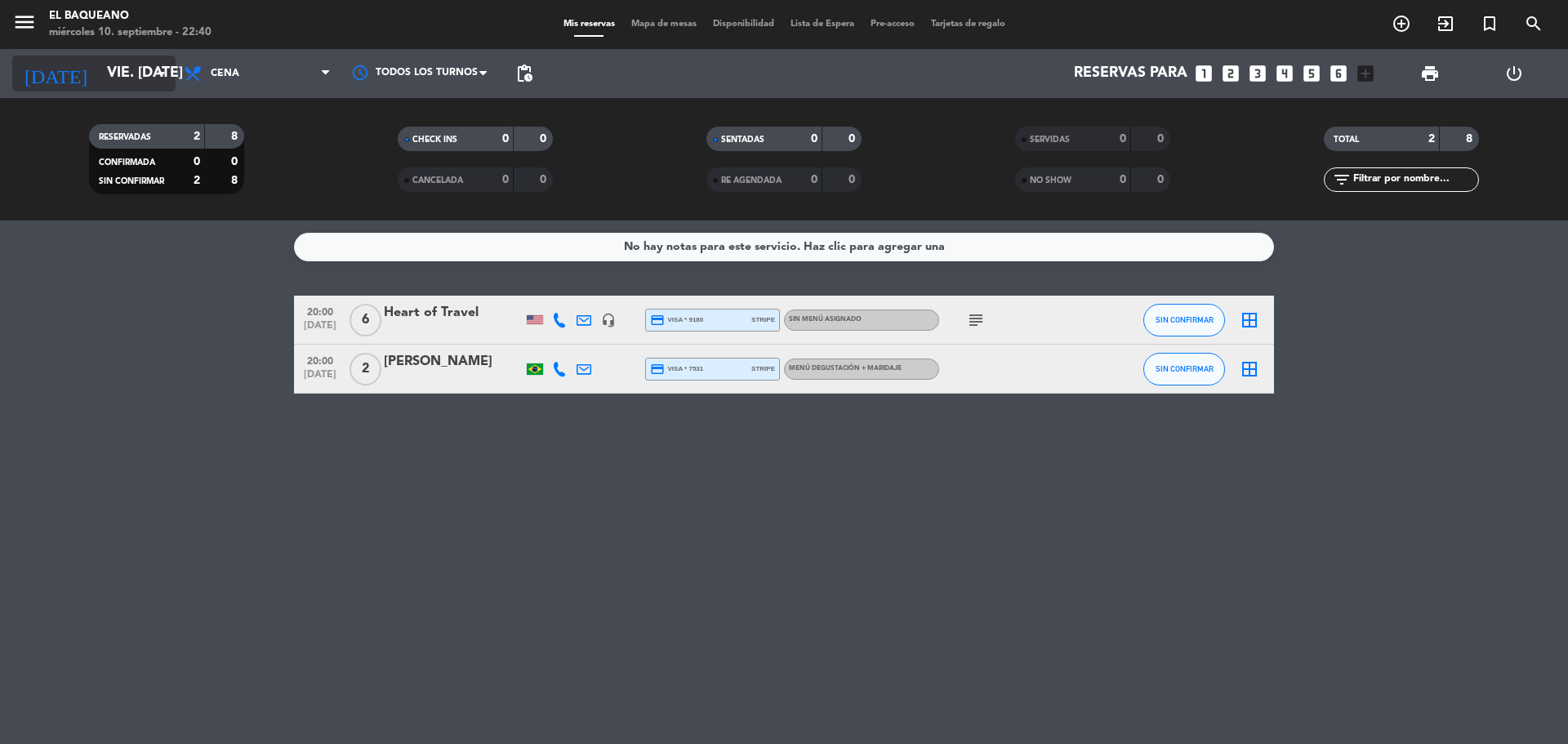
click at [121, 74] on input "vie. [DATE]" at bounding box center [193, 73] width 189 height 32
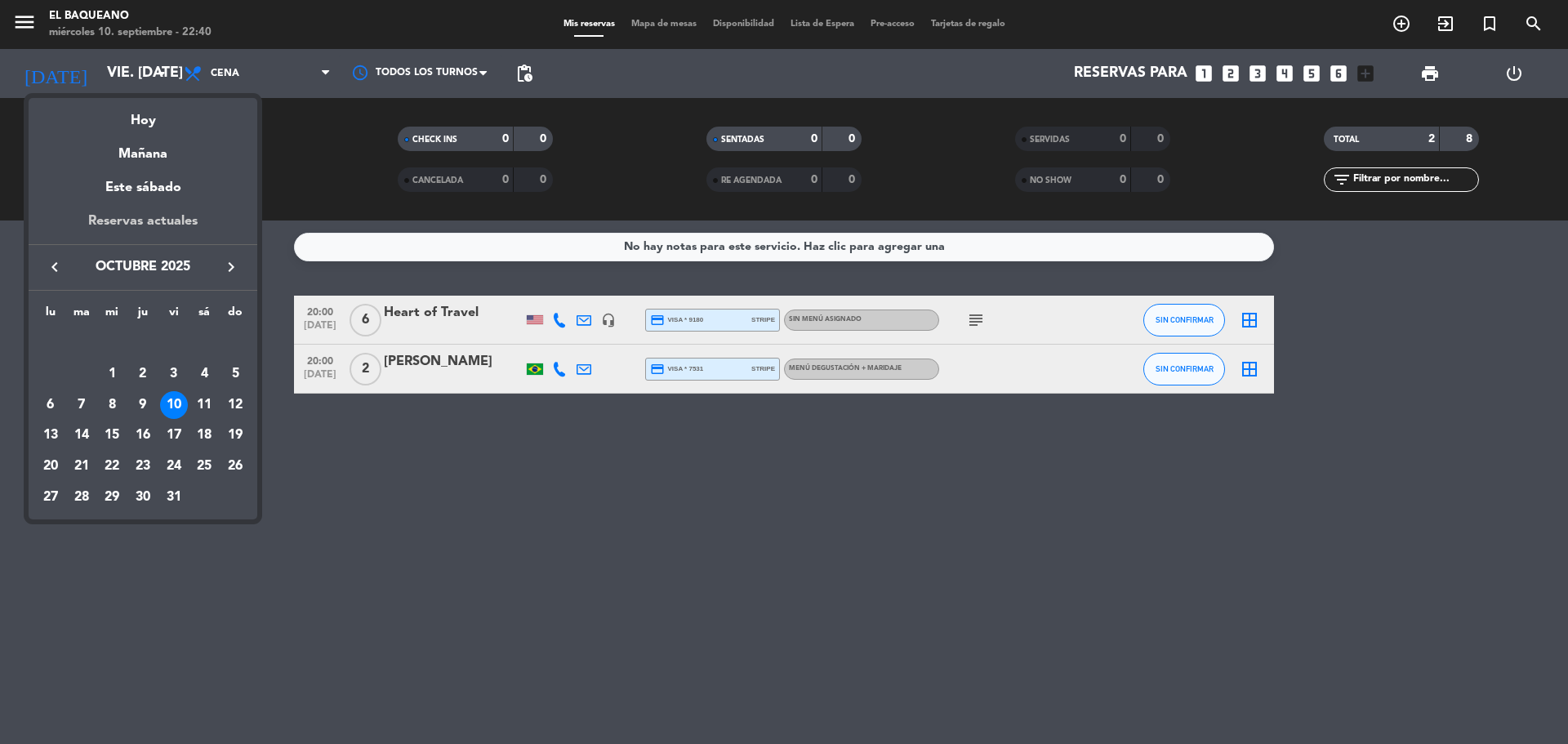
click at [139, 214] on div "Reservas actuales" at bounding box center [143, 227] width 229 height 33
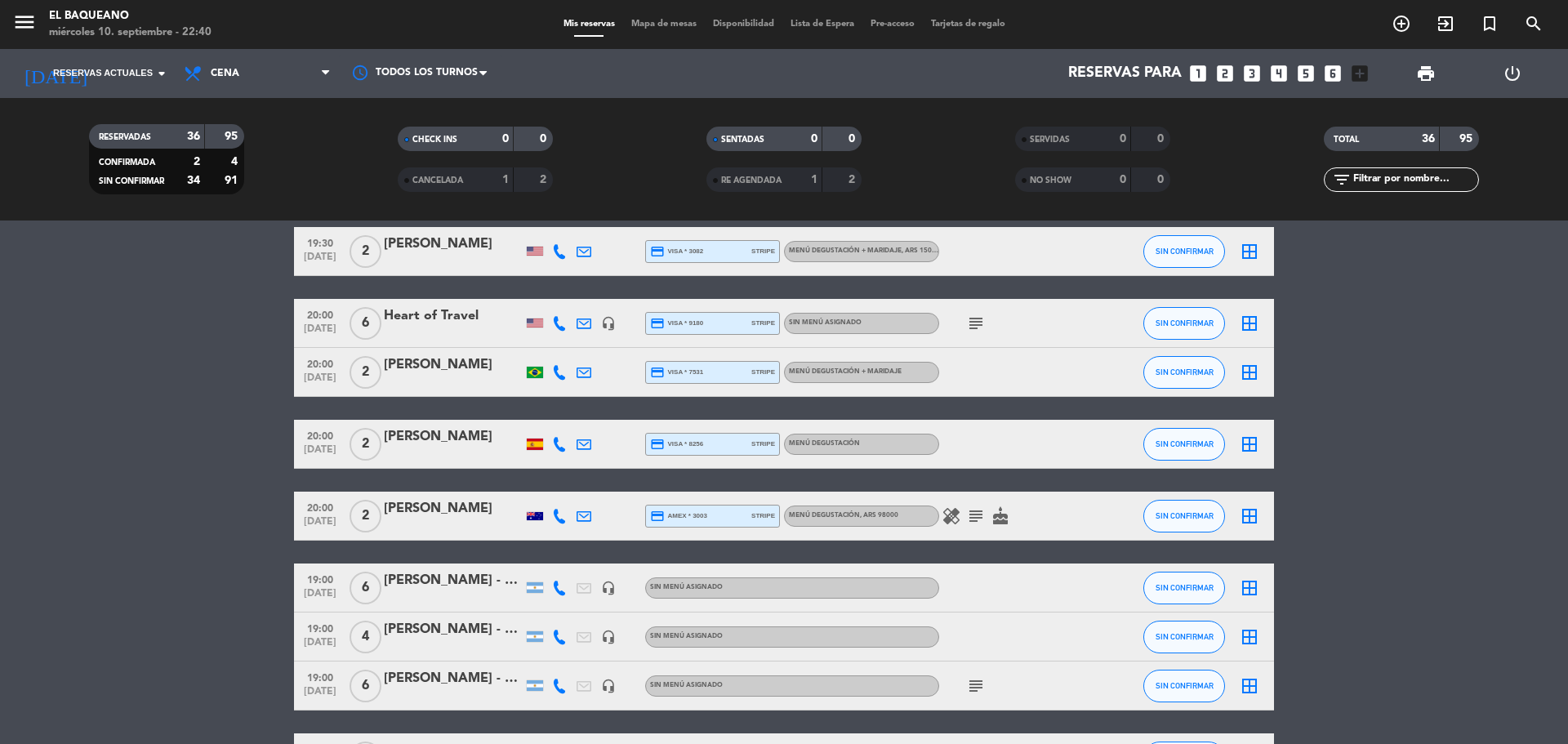
scroll to position [1062, 0]
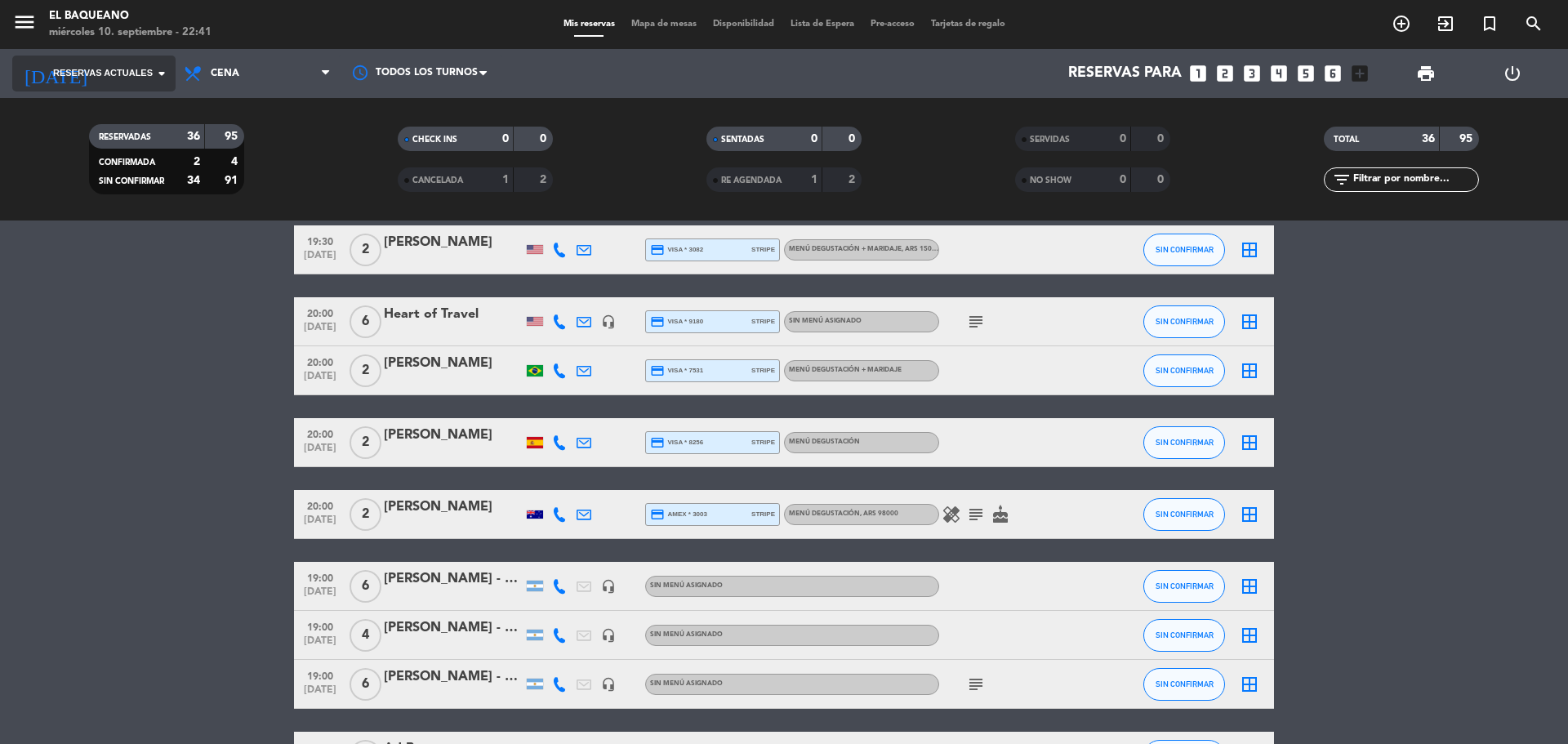
click at [159, 81] on icon "arrow_drop_down" at bounding box center [162, 73] width 19 height 19
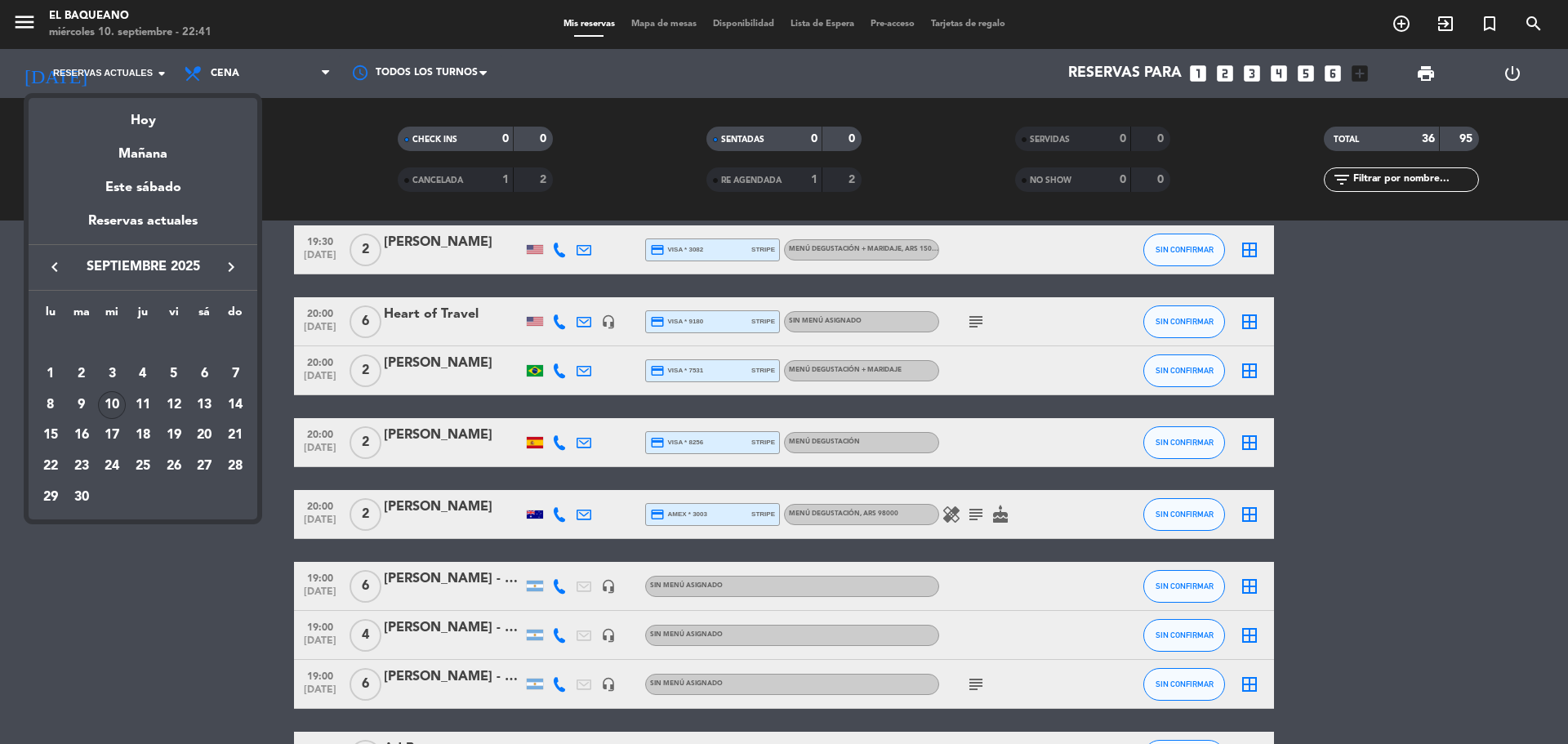
click at [115, 405] on div "10" at bounding box center [112, 405] width 28 height 28
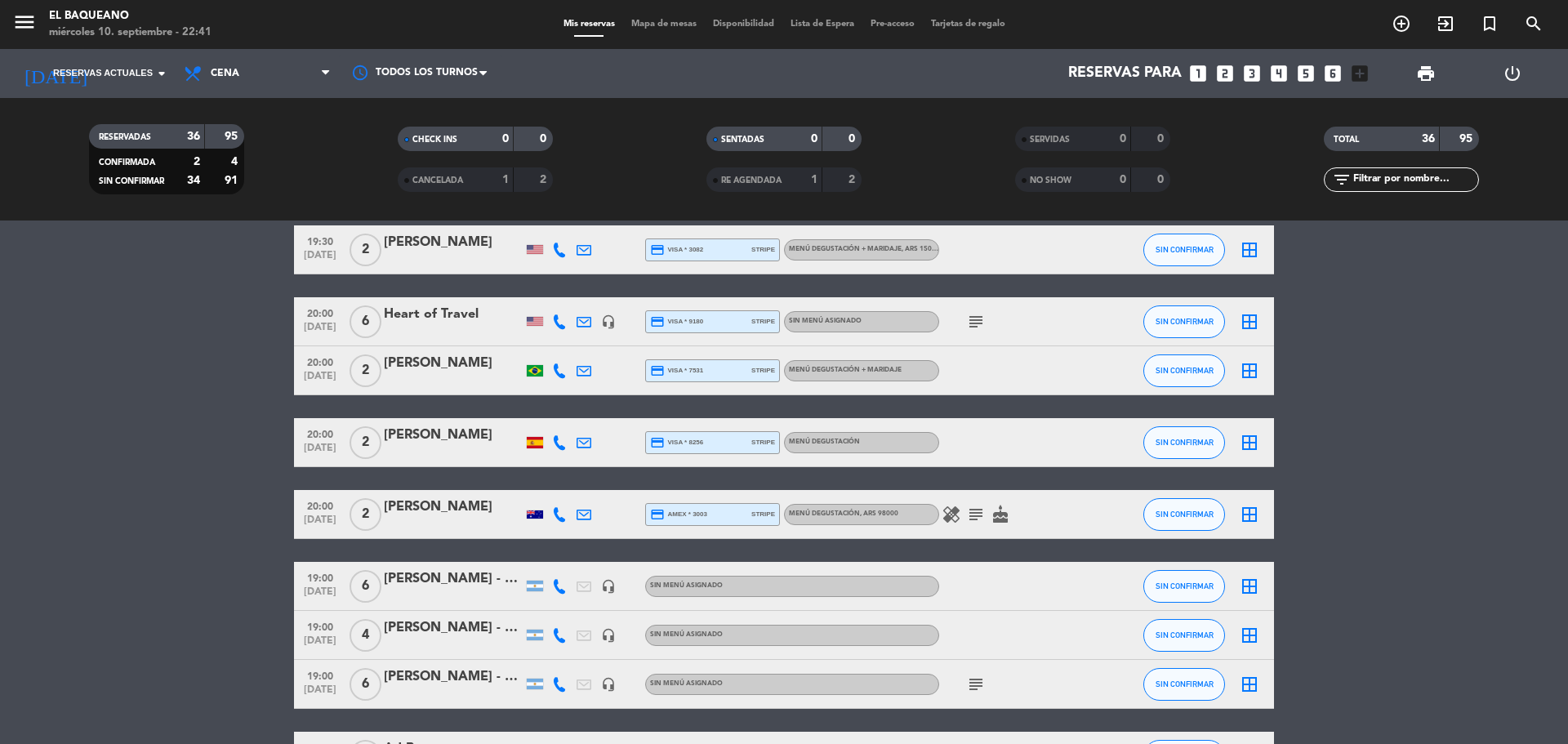
type input "mié. [DATE]"
